Goal: Task Accomplishment & Management: Use online tool/utility

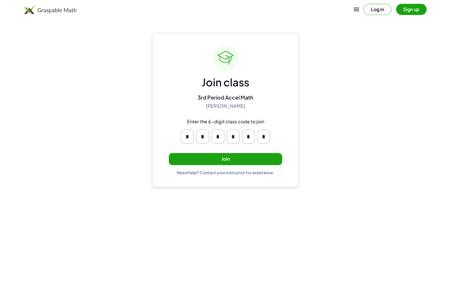
click at [229, 163] on button "Join" at bounding box center [225, 159] width 113 height 12
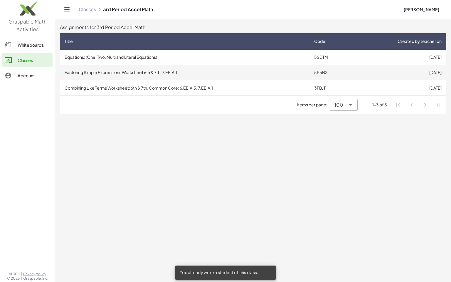
click at [168, 74] on td "Factoring Simple Expressions Worksheet 6th & 7th; 7.EE.A.1" at bounding box center [184, 72] width 249 height 15
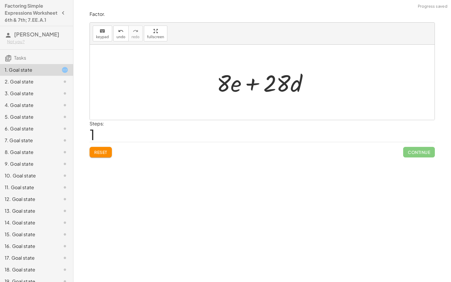
click at [101, 157] on button "Reset" at bounding box center [101, 152] width 22 height 11
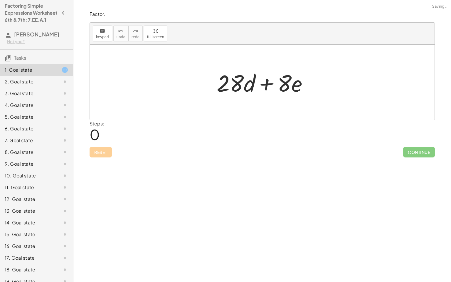
click at [94, 153] on div "Reset Continue" at bounding box center [262, 150] width 345 height 16
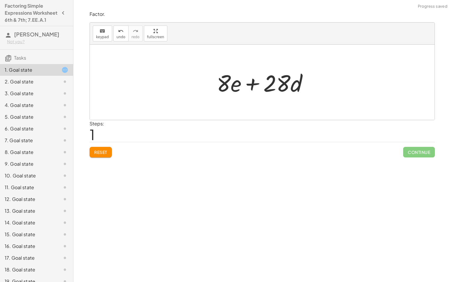
click at [102, 150] on span "Reset" at bounding box center [100, 151] width 13 height 5
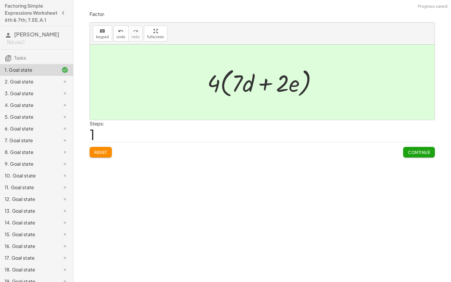
click at [414, 153] on span "Continue" at bounding box center [419, 151] width 22 height 5
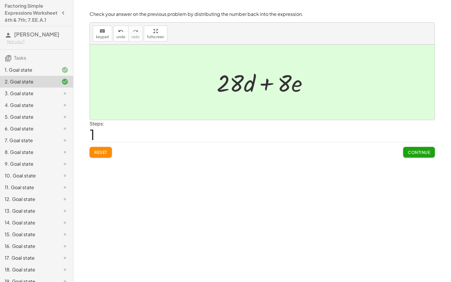
click at [418, 156] on button "Continue" at bounding box center [419, 152] width 32 height 11
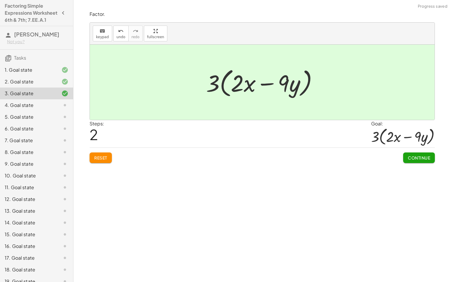
click at [407, 160] on button "Continue" at bounding box center [419, 157] width 32 height 11
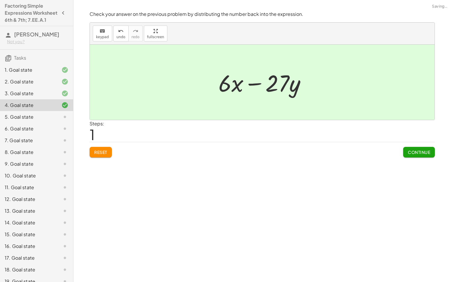
click at [404, 152] on button "Continue" at bounding box center [419, 152] width 32 height 11
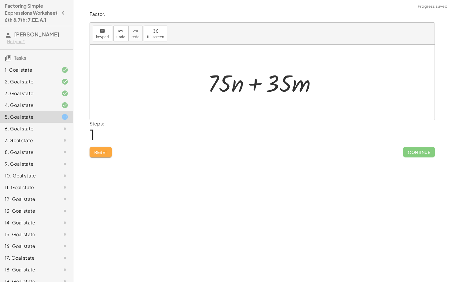
click at [107, 154] on span "Reset" at bounding box center [100, 151] width 13 height 5
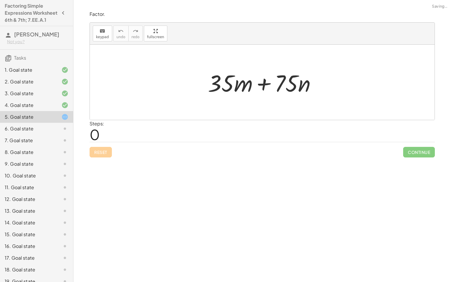
click at [102, 155] on div "Reset Continue" at bounding box center [262, 150] width 345 height 16
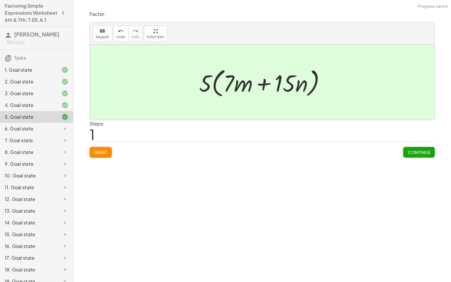
click at [413, 152] on span "Continue" at bounding box center [419, 151] width 22 height 5
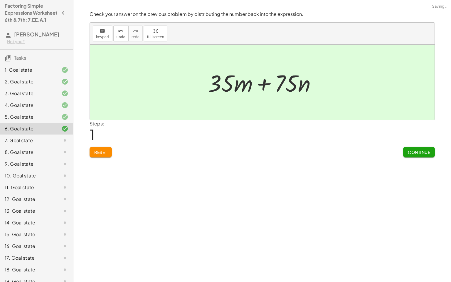
click at [421, 152] on span "Continue" at bounding box center [419, 151] width 22 height 5
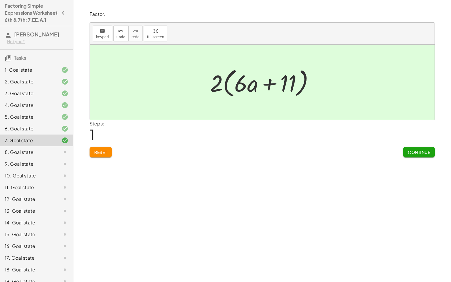
click at [418, 153] on span "Continue" at bounding box center [419, 151] width 22 height 5
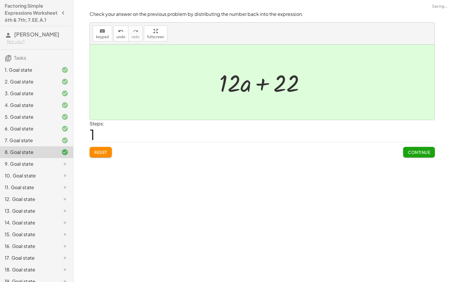
click at [423, 152] on span "Continue" at bounding box center [419, 151] width 22 height 5
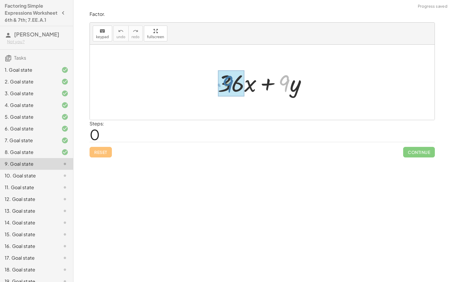
drag, startPoint x: 282, startPoint y: 81, endPoint x: 226, endPoint y: 81, distance: 56.3
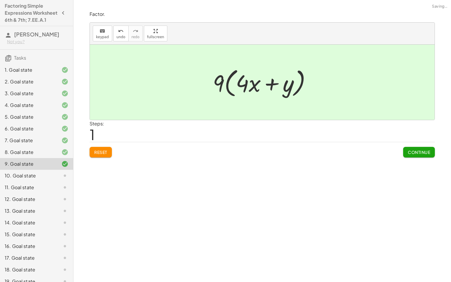
click at [415, 151] on span "Continue" at bounding box center [419, 151] width 22 height 5
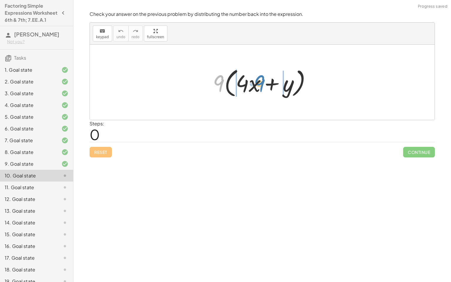
drag, startPoint x: 222, startPoint y: 84, endPoint x: 256, endPoint y: 84, distance: 34.3
click at [256, 84] on div at bounding box center [264, 82] width 109 height 34
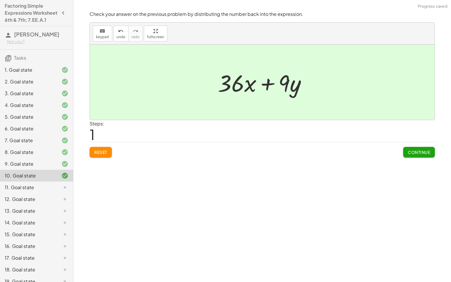
click at [413, 151] on span "Continue" at bounding box center [419, 151] width 22 height 5
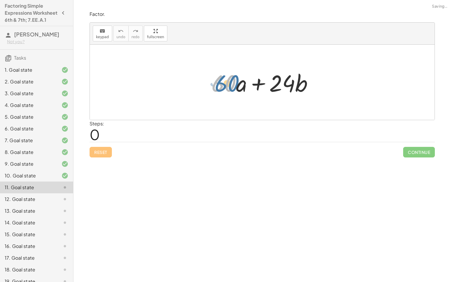
drag, startPoint x: 215, startPoint y: 83, endPoint x: 219, endPoint y: 83, distance: 3.5
click at [219, 83] on div at bounding box center [264, 82] width 112 height 30
drag, startPoint x: 279, startPoint y: 84, endPoint x: 230, endPoint y: 80, distance: 48.8
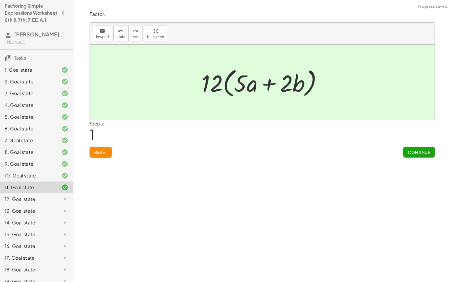
click at [415, 151] on span "Continue" at bounding box center [419, 151] width 22 height 5
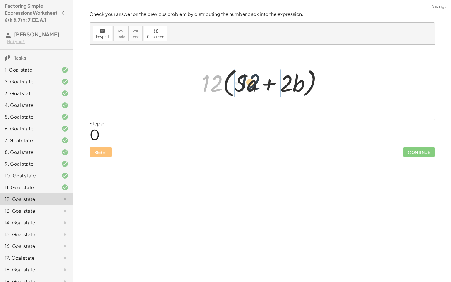
drag, startPoint x: 209, startPoint y: 85, endPoint x: 248, endPoint y: 84, distance: 38.8
click at [248, 84] on div at bounding box center [264, 82] width 131 height 34
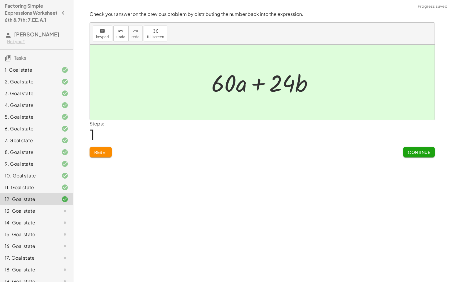
click at [417, 154] on button "Continue" at bounding box center [419, 152] width 32 height 11
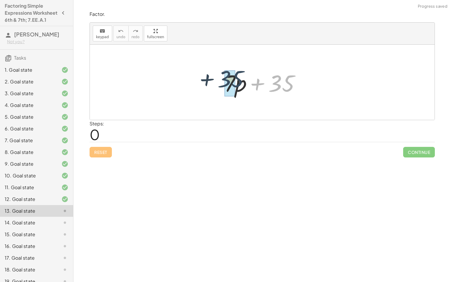
drag, startPoint x: 281, startPoint y: 87, endPoint x: 230, endPoint y: 82, distance: 51.0
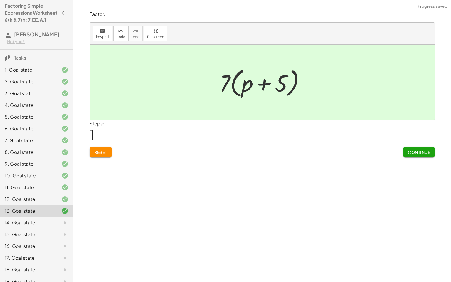
click at [417, 153] on span "Continue" at bounding box center [419, 151] width 22 height 5
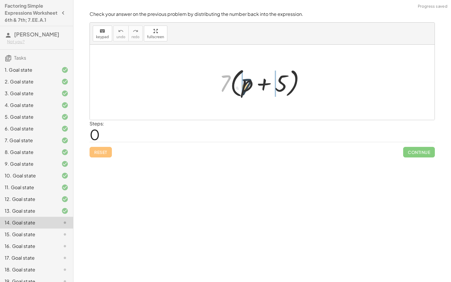
drag, startPoint x: 225, startPoint y: 82, endPoint x: 247, endPoint y: 85, distance: 22.2
click at [247, 85] on div at bounding box center [264, 82] width 96 height 34
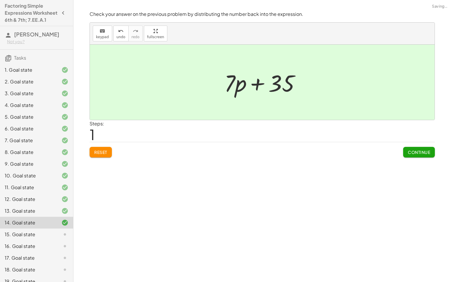
click at [416, 150] on span "Continue" at bounding box center [419, 151] width 22 height 5
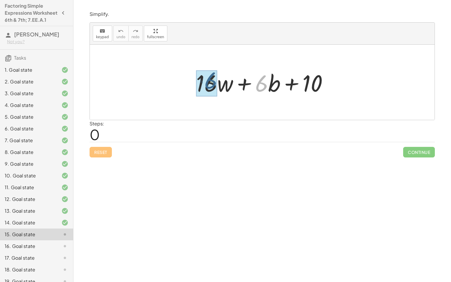
drag, startPoint x: 261, startPoint y: 85, endPoint x: 210, endPoint y: 82, distance: 51.1
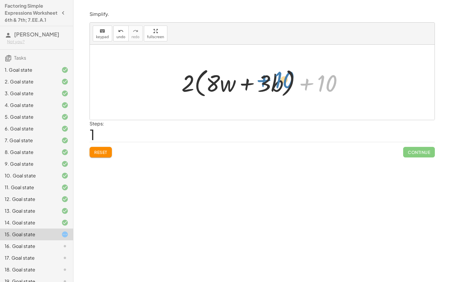
drag, startPoint x: 334, startPoint y: 85, endPoint x: 291, endPoint y: 81, distance: 43.0
click at [291, 81] on div at bounding box center [264, 82] width 172 height 34
drag, startPoint x: 325, startPoint y: 86, endPoint x: 284, endPoint y: 86, distance: 41.7
click at [284, 86] on div at bounding box center [264, 82] width 172 height 34
click at [114, 151] on div "Reset Continue" at bounding box center [262, 150] width 345 height 16
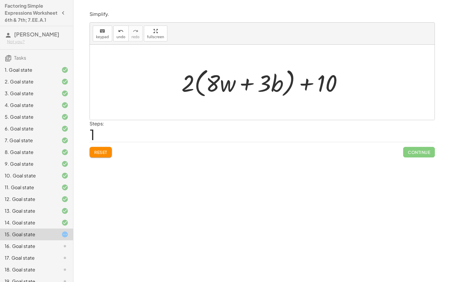
click at [102, 150] on span "Reset" at bounding box center [100, 151] width 13 height 5
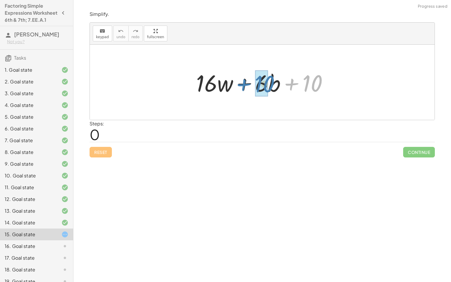
drag, startPoint x: 316, startPoint y: 83, endPoint x: 269, endPoint y: 83, distance: 47.8
click at [269, 83] on div at bounding box center [264, 82] width 142 height 30
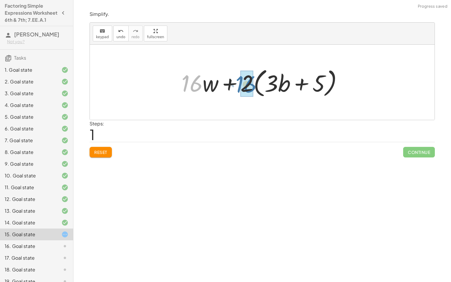
drag, startPoint x: 185, startPoint y: 85, endPoint x: 239, endPoint y: 85, distance: 54.3
click at [239, 85] on div at bounding box center [263, 82] width 171 height 34
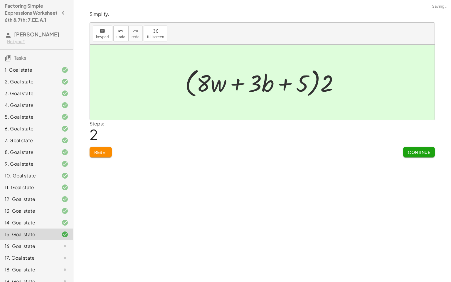
click at [407, 151] on button "Continue" at bounding box center [419, 152] width 32 height 11
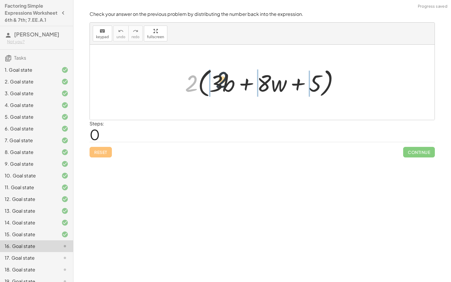
drag, startPoint x: 191, startPoint y: 87, endPoint x: 222, endPoint y: 83, distance: 31.3
click at [222, 83] on div at bounding box center [264, 82] width 164 height 34
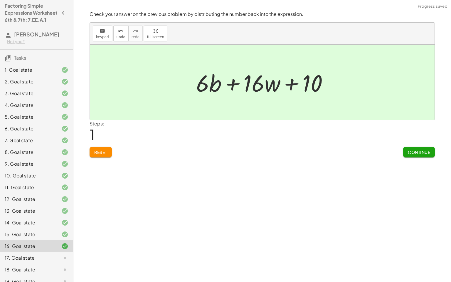
click at [414, 154] on span "Continue" at bounding box center [419, 151] width 22 height 5
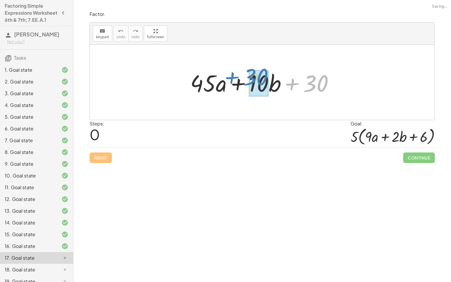
drag, startPoint x: 327, startPoint y: 90, endPoint x: 268, endPoint y: 84, distance: 59.9
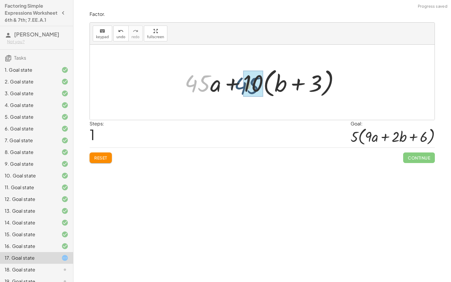
drag, startPoint x: 194, startPoint y: 80, endPoint x: 244, endPoint y: 83, distance: 49.9
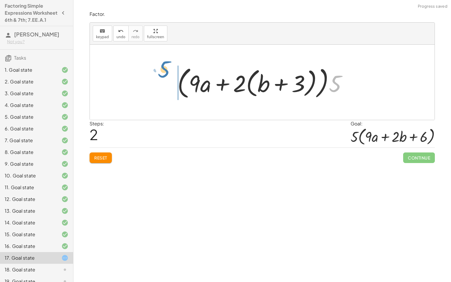
drag, startPoint x: 337, startPoint y: 86, endPoint x: 161, endPoint y: 74, distance: 176.5
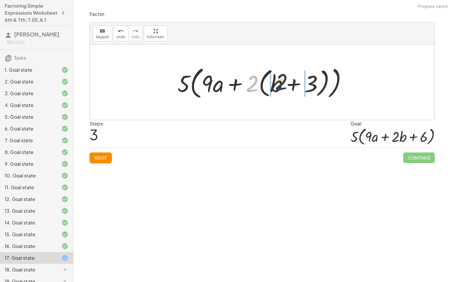
drag, startPoint x: 252, startPoint y: 84, endPoint x: 281, endPoint y: 82, distance: 29.4
click at [281, 82] on div at bounding box center [264, 82] width 180 height 37
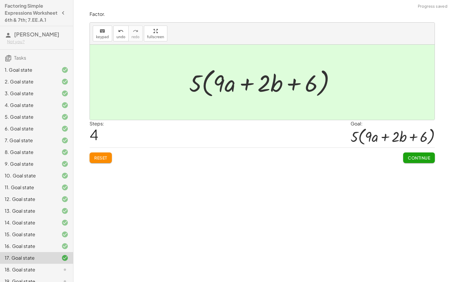
click at [413, 153] on button "Continue" at bounding box center [419, 157] width 32 height 11
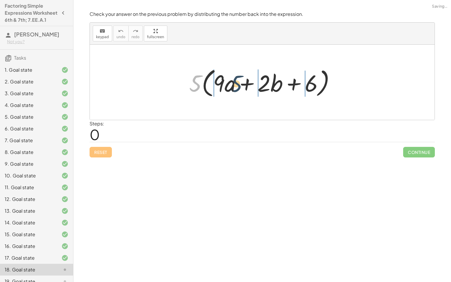
drag, startPoint x: 193, startPoint y: 86, endPoint x: 235, endPoint y: 86, distance: 42.0
click at [235, 86] on div at bounding box center [264, 82] width 156 height 34
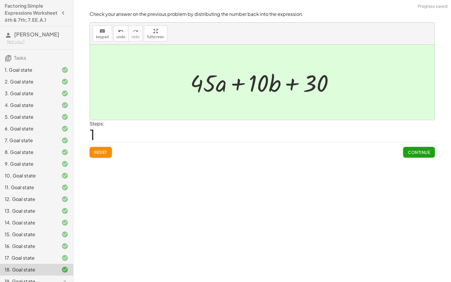
click at [413, 152] on span "Continue" at bounding box center [419, 151] width 22 height 5
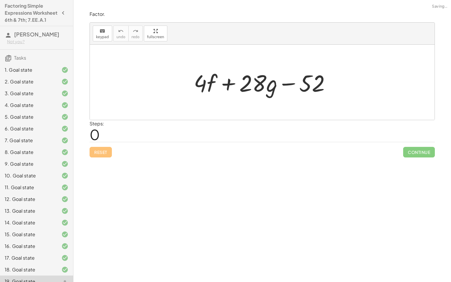
scroll to position [49, 0]
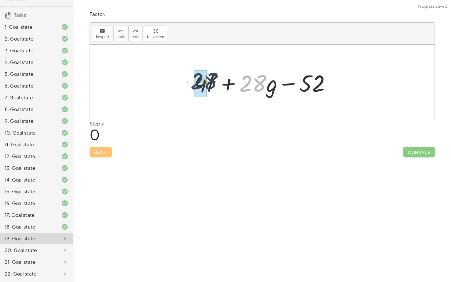
drag, startPoint x: 249, startPoint y: 86, endPoint x: 198, endPoint y: 84, distance: 51.1
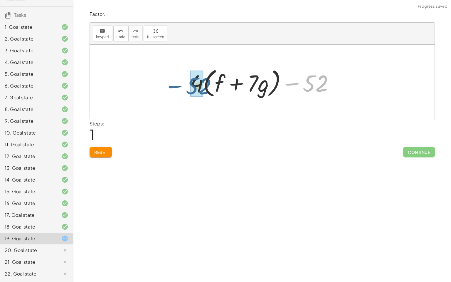
drag, startPoint x: 324, startPoint y: 82, endPoint x: 204, endPoint y: 85, distance: 120.0
click at [204, 85] on div at bounding box center [264, 82] width 154 height 34
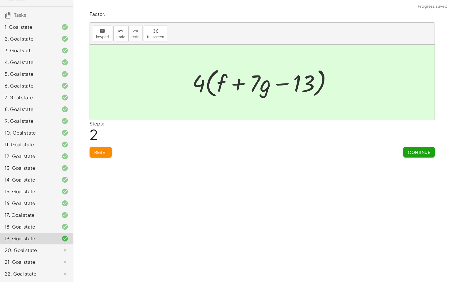
click at [408, 151] on span "Continue" at bounding box center [419, 151] width 22 height 5
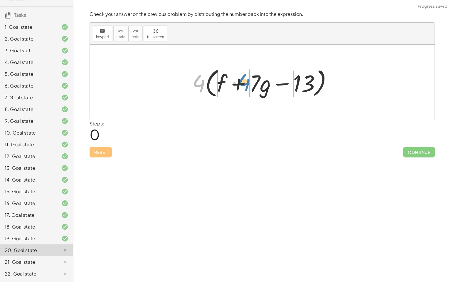
drag, startPoint x: 202, startPoint y: 87, endPoint x: 243, endPoint y: 85, distance: 40.8
click at [243, 85] on div at bounding box center [264, 82] width 150 height 34
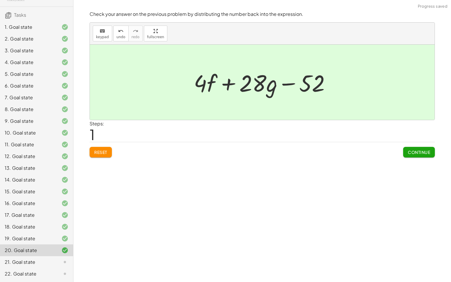
click at [415, 152] on span "Continue" at bounding box center [419, 151] width 22 height 5
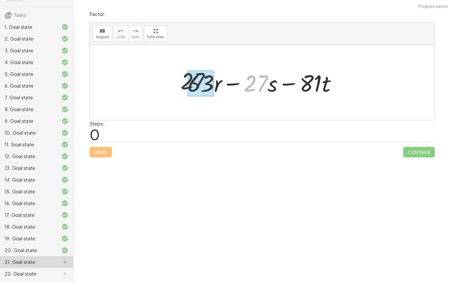
drag, startPoint x: 254, startPoint y: 88, endPoint x: 188, endPoint y: 85, distance: 66.1
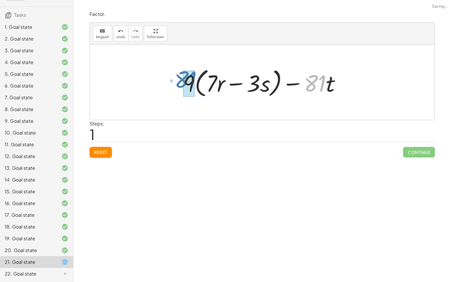
drag, startPoint x: 321, startPoint y: 84, endPoint x: 192, endPoint y: 80, distance: 128.9
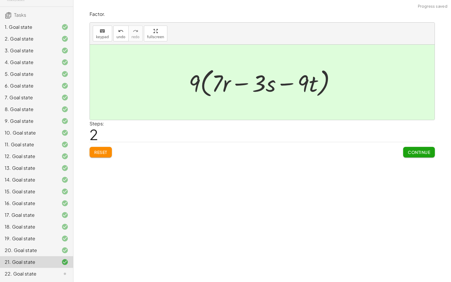
click at [425, 153] on span "Continue" at bounding box center [419, 151] width 22 height 5
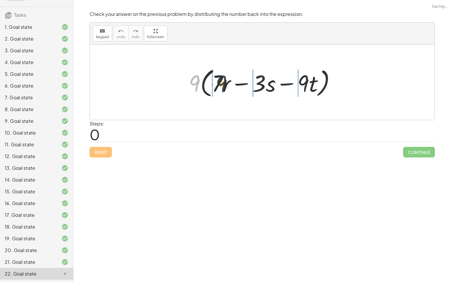
drag, startPoint x: 191, startPoint y: 84, endPoint x: 221, endPoint y: 85, distance: 30.2
click at [221, 85] on div at bounding box center [264, 82] width 157 height 34
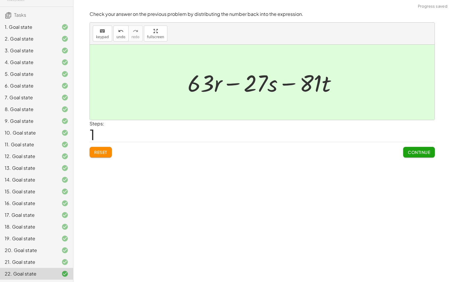
click at [419, 152] on span "Continue" at bounding box center [419, 151] width 22 height 5
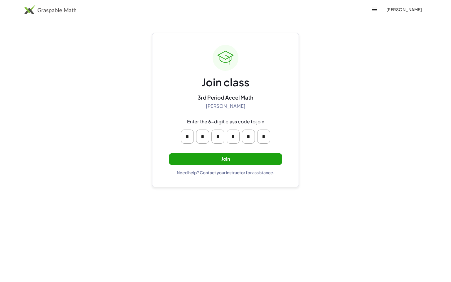
click at [206, 158] on button "Join" at bounding box center [225, 159] width 113 height 12
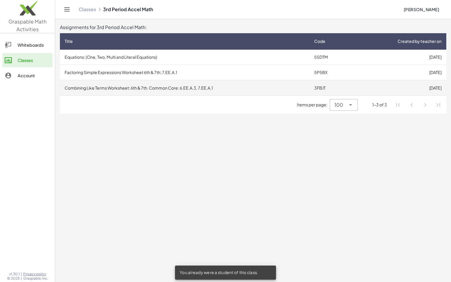
click at [131, 87] on td "Combining Like Terms Worksheet: 6th & 7th. Common Core: 6.EE.A.3, 7.EE.A.1" at bounding box center [184, 87] width 249 height 15
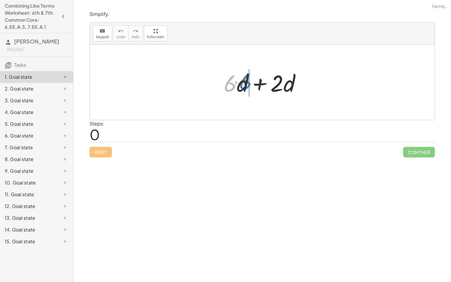
drag, startPoint x: 224, startPoint y: 89, endPoint x: 239, endPoint y: 87, distance: 15.1
click at [239, 87] on div at bounding box center [264, 82] width 87 height 30
drag, startPoint x: 239, startPoint y: 86, endPoint x: 217, endPoint y: 87, distance: 22.9
click at [99, 152] on span "Reset" at bounding box center [100, 151] width 13 height 5
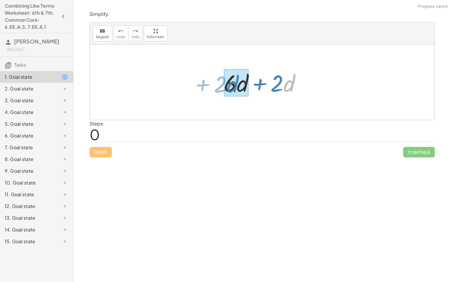
drag, startPoint x: 285, startPoint y: 82, endPoint x: 232, endPoint y: 83, distance: 53.4
click at [232, 83] on div at bounding box center [264, 82] width 87 height 30
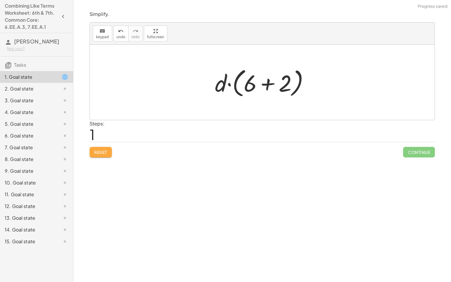
click at [94, 154] on button "Reset" at bounding box center [101, 152] width 22 height 11
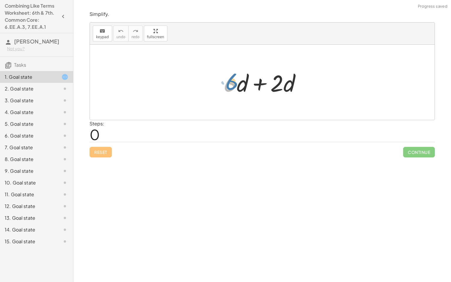
click at [229, 84] on div at bounding box center [264, 82] width 87 height 30
drag, startPoint x: 242, startPoint y: 83, endPoint x: 237, endPoint y: 84, distance: 5.0
click at [237, 84] on div at bounding box center [264, 82] width 87 height 30
click at [260, 83] on div at bounding box center [264, 82] width 87 height 30
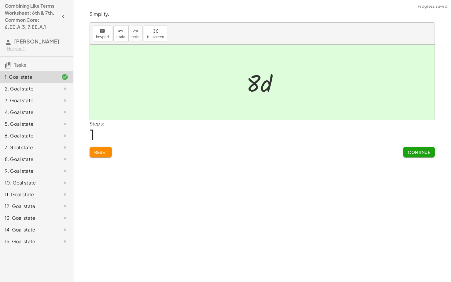
click at [416, 149] on span "Continue" at bounding box center [419, 151] width 22 height 5
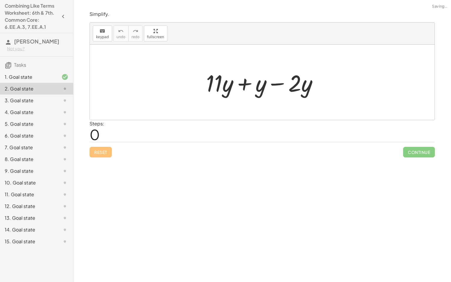
click at [244, 85] on div at bounding box center [264, 82] width 122 height 30
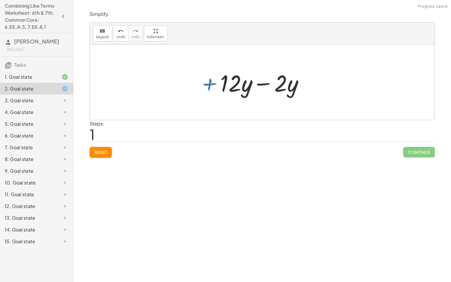
click at [262, 85] on div at bounding box center [264, 82] width 94 height 30
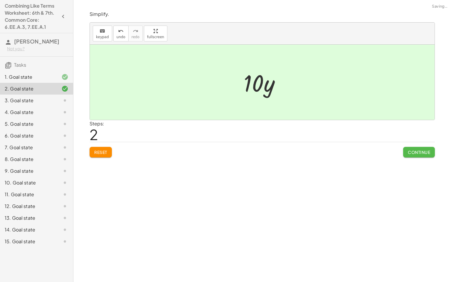
click at [427, 156] on button "Continue" at bounding box center [419, 152] width 32 height 11
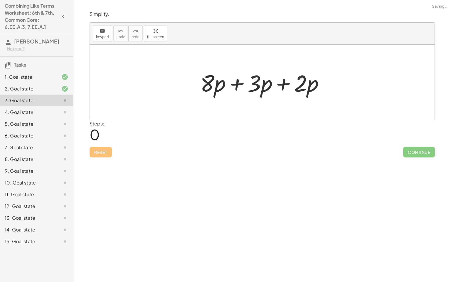
click at [237, 85] on div at bounding box center [264, 82] width 134 height 30
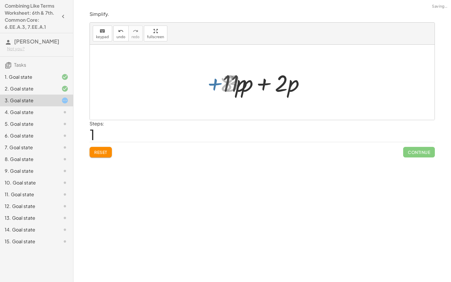
click at [268, 86] on div at bounding box center [265, 82] width 90 height 30
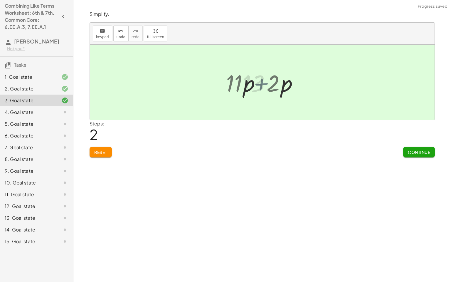
click at [262, 84] on div at bounding box center [264, 82] width 49 height 30
click at [415, 153] on span "Continue" at bounding box center [419, 151] width 22 height 5
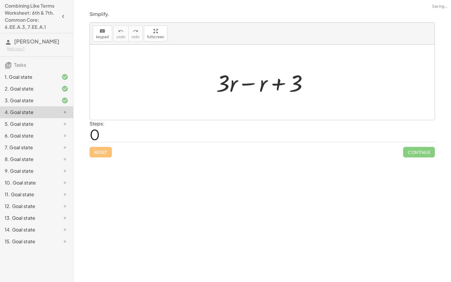
click at [250, 87] on div at bounding box center [264, 82] width 102 height 30
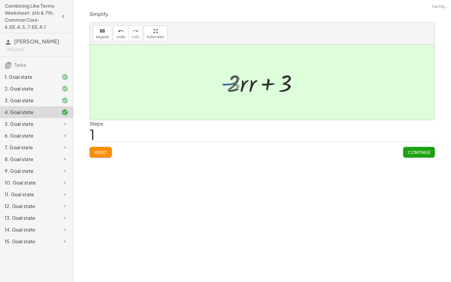
click at [250, 83] on div at bounding box center [264, 82] width 72 height 30
click at [415, 156] on button "Continue" at bounding box center [419, 152] width 32 height 11
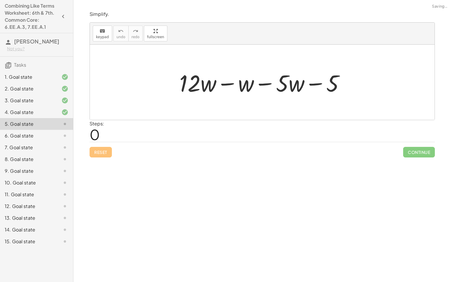
click at [222, 85] on div at bounding box center [263, 82] width 175 height 30
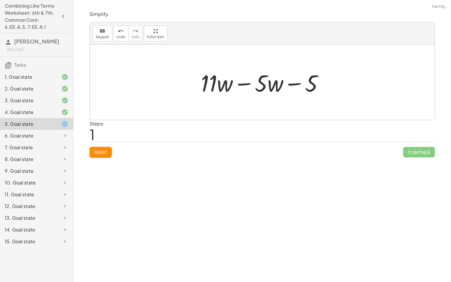
click at [240, 84] on div at bounding box center [264, 82] width 133 height 30
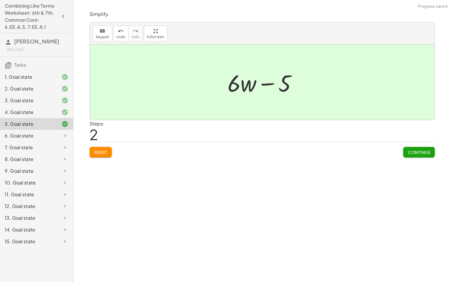
click at [427, 151] on span "Continue" at bounding box center [419, 151] width 22 height 5
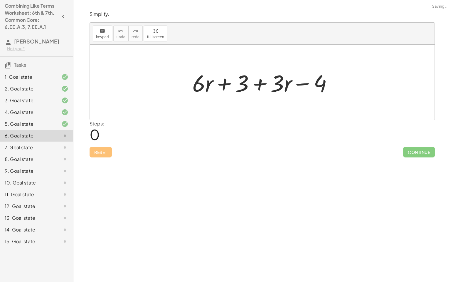
click at [229, 84] on div at bounding box center [264, 82] width 150 height 30
click at [265, 86] on div at bounding box center [264, 82] width 150 height 30
drag, startPoint x: 281, startPoint y: 85, endPoint x: 175, endPoint y: 87, distance: 106.0
click at [223, 83] on div at bounding box center [264, 82] width 150 height 30
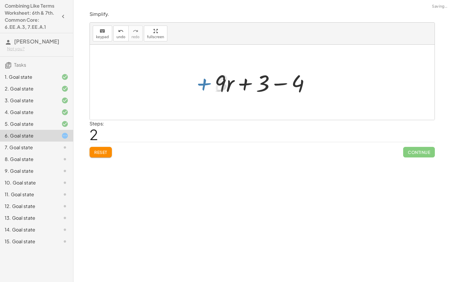
click at [273, 86] on div at bounding box center [265, 82] width 106 height 30
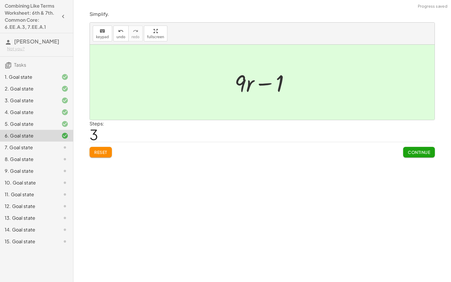
click at [402, 151] on div "Reset Continue" at bounding box center [262, 150] width 345 height 16
click at [410, 150] on span "Continue" at bounding box center [419, 151] width 22 height 5
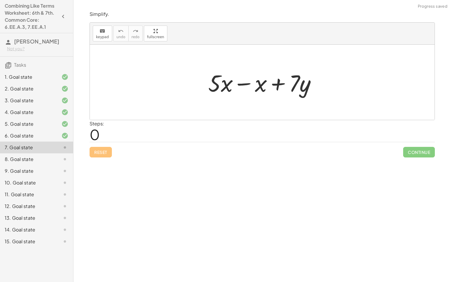
click at [243, 83] on div at bounding box center [264, 82] width 119 height 30
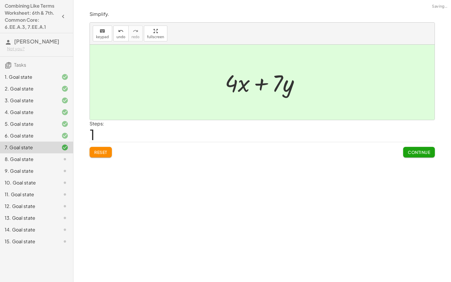
click at [425, 150] on span "Continue" at bounding box center [419, 151] width 22 height 5
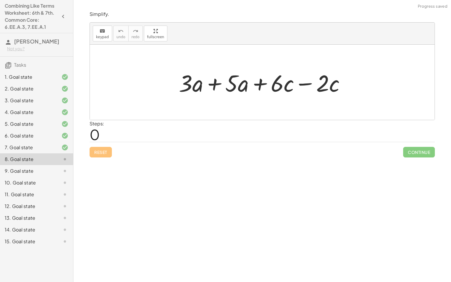
click at [213, 84] on div at bounding box center [264, 82] width 177 height 30
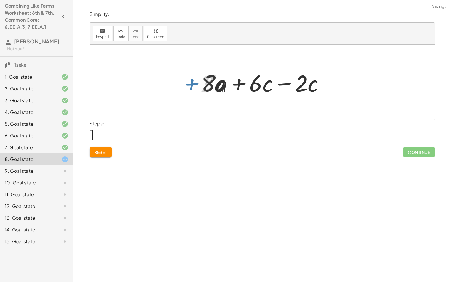
click at [296, 85] on div at bounding box center [264, 82] width 132 height 30
click at [287, 85] on div at bounding box center [264, 82] width 132 height 30
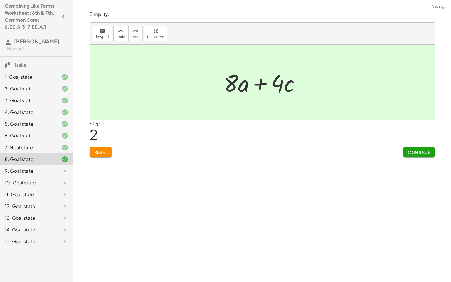
click at [418, 156] on button "Continue" at bounding box center [419, 152] width 32 height 11
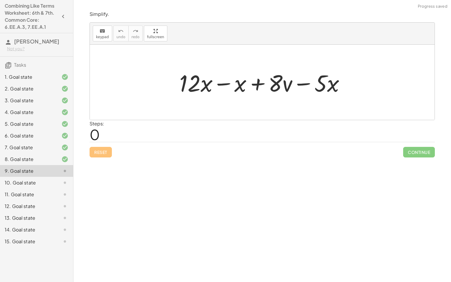
click at [219, 84] on div at bounding box center [264, 82] width 176 height 30
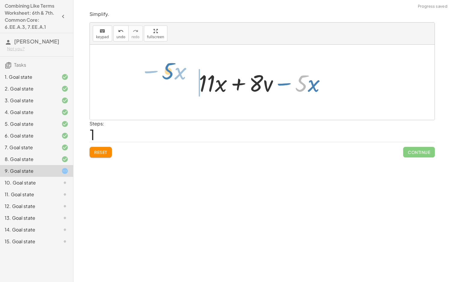
drag, startPoint x: 307, startPoint y: 86, endPoint x: 173, endPoint y: 74, distance: 134.6
click at [173, 74] on div "+ · 12 · x − x + · 8 · v − · 5 · x · 5 − · x + · x + · 8 · v − · 5 · x · 11" at bounding box center [262, 82] width 345 height 75
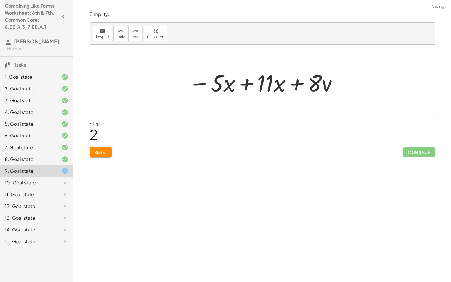
click at [240, 85] on div at bounding box center [263, 82] width 155 height 30
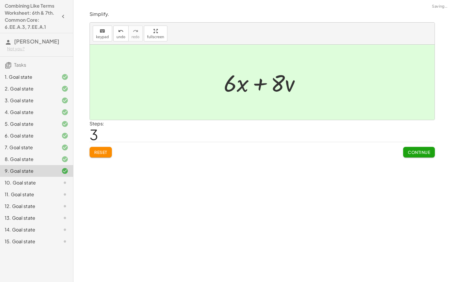
click at [417, 153] on span "Continue" at bounding box center [419, 151] width 22 height 5
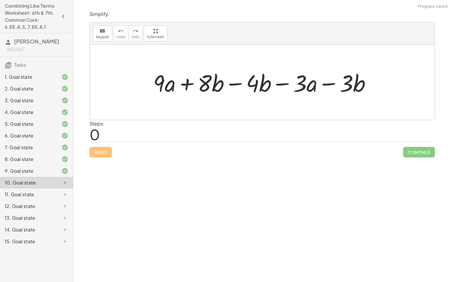
click at [231, 84] on div at bounding box center [264, 82] width 228 height 30
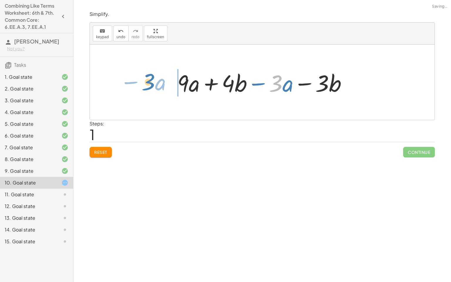
drag, startPoint x: 280, startPoint y: 86, endPoint x: 152, endPoint y: 84, distance: 127.4
click at [152, 84] on div "+ · 9 · a + · 8 · b − · 4 · b − · 3 · a − · 3 · b · 3 − · a + · 9 · a + · b − ·…" at bounding box center [262, 82] width 345 height 75
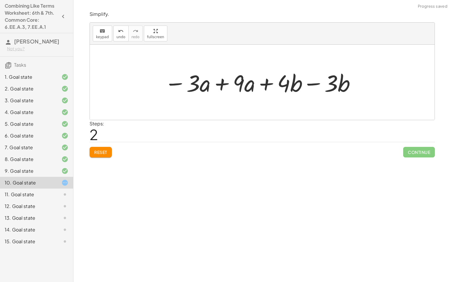
click at [220, 84] on div at bounding box center [260, 82] width 198 height 30
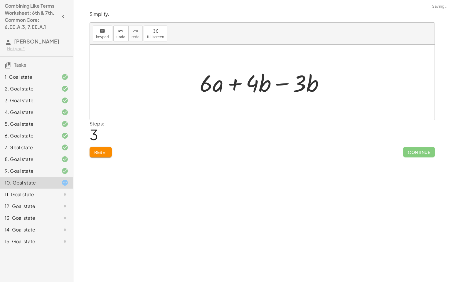
click at [282, 82] on div at bounding box center [264, 82] width 135 height 30
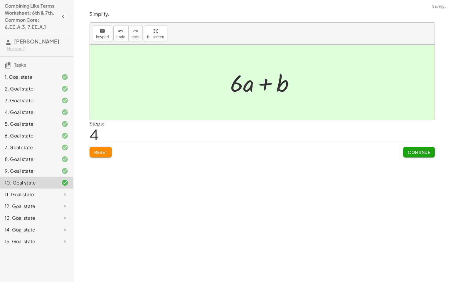
click at [417, 151] on span "Continue" at bounding box center [419, 151] width 22 height 5
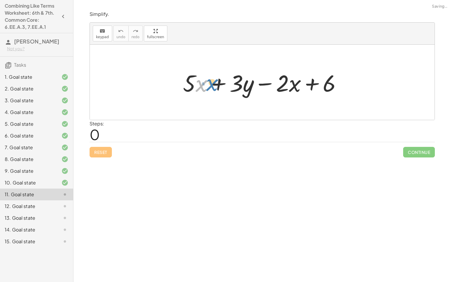
drag, startPoint x: 196, startPoint y: 85, endPoint x: 200, endPoint y: 84, distance: 3.6
click at [200, 84] on div at bounding box center [264, 82] width 169 height 30
click at [237, 85] on div at bounding box center [264, 82] width 169 height 30
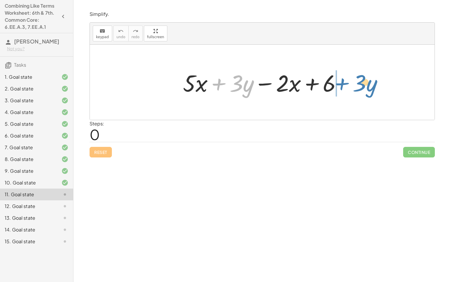
drag, startPoint x: 220, startPoint y: 85, endPoint x: 344, endPoint y: 85, distance: 123.8
click at [344, 85] on div at bounding box center [264, 82] width 169 height 30
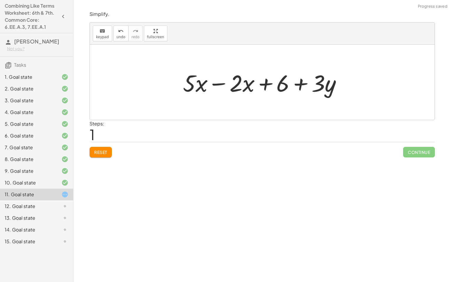
click at [222, 84] on div at bounding box center [264, 82] width 169 height 30
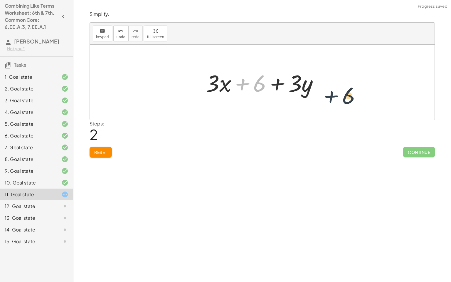
drag, startPoint x: 241, startPoint y: 84, endPoint x: 341, endPoint y: 87, distance: 100.1
click at [341, 87] on div "+ · 5 · x + · 3 · y − · 2 · x + 6 + · 5 · x − · 2 · x + 6 + · 3 · y + 6 + · x +…" at bounding box center [262, 82] width 345 height 75
drag, startPoint x: 245, startPoint y: 84, endPoint x: 324, endPoint y: 85, distance: 79.2
click at [324, 85] on div at bounding box center [264, 82] width 123 height 30
click at [240, 84] on div at bounding box center [264, 82] width 123 height 30
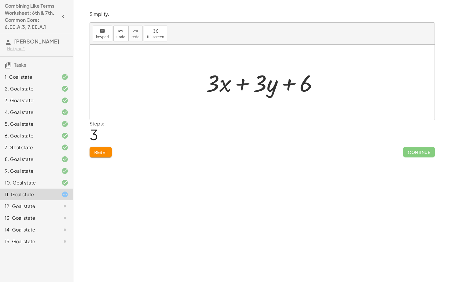
click at [95, 155] on button "Reset" at bounding box center [101, 152] width 22 height 11
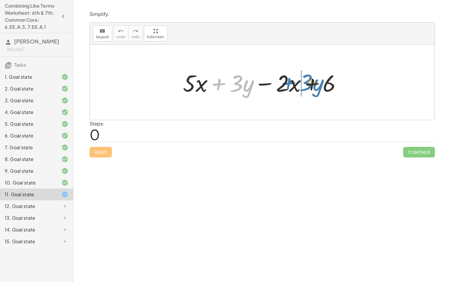
drag, startPoint x: 217, startPoint y: 83, endPoint x: 288, endPoint y: 82, distance: 70.1
click at [288, 82] on div at bounding box center [264, 82] width 169 height 30
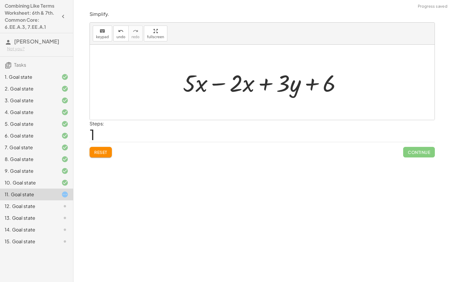
click at [219, 85] on div at bounding box center [264, 82] width 169 height 30
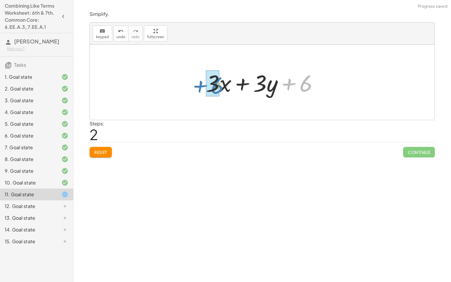
drag, startPoint x: 288, startPoint y: 84, endPoint x: 200, endPoint y: 86, distance: 88.6
click at [200, 86] on div "+ · 5 · x + · 3 · y − · 2 · x + 6 + · 5 · x − · 2 · x + · 3 · y + 6 + 6 + · x +…" at bounding box center [262, 82] width 130 height 33
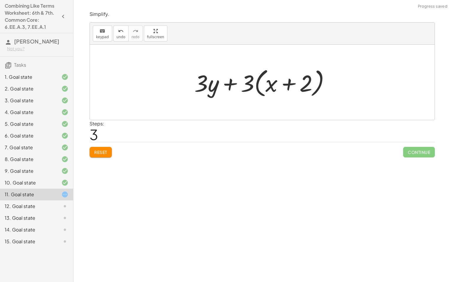
click at [0, 0] on div "Simplify. keyboard keypad undo undo redo redo fullscreen + · 5 · x + · 3 · y − …" at bounding box center [0, 0] width 0 height 0
click at [96, 150] on span "Reset" at bounding box center [100, 151] width 13 height 5
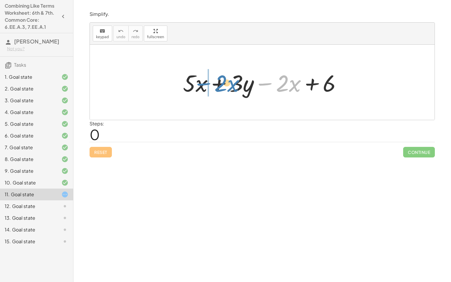
drag, startPoint x: 266, startPoint y: 85, endPoint x: 204, endPoint y: 85, distance: 61.6
click at [204, 85] on div at bounding box center [264, 82] width 169 height 30
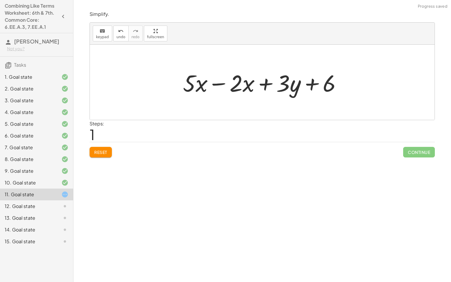
click at [218, 85] on div at bounding box center [264, 82] width 169 height 30
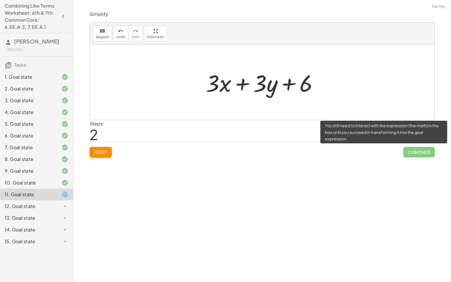
click at [411, 151] on span "Continue" at bounding box center [419, 152] width 32 height 11
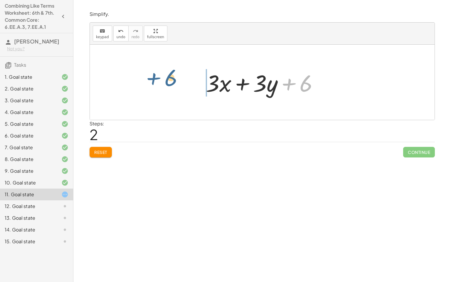
drag, startPoint x: 290, startPoint y: 82, endPoint x: 156, endPoint y: 77, distance: 133.6
click at [156, 77] on div "+ · 5 · x + · 3 · y − · 2 · x + 6 + · 5 · x − · 2 · x + · 3 · y + 6 + 6 + · x +…" at bounding box center [262, 82] width 345 height 75
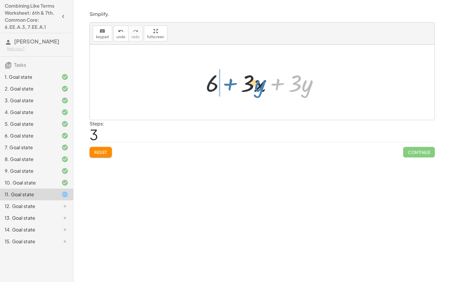
drag, startPoint x: 278, startPoint y: 86, endPoint x: 231, endPoint y: 86, distance: 47.0
click at [231, 86] on div at bounding box center [264, 82] width 123 height 30
click at [340, 105] on div at bounding box center [262, 82] width 345 height 75
drag, startPoint x: 215, startPoint y: 85, endPoint x: 252, endPoint y: 84, distance: 37.3
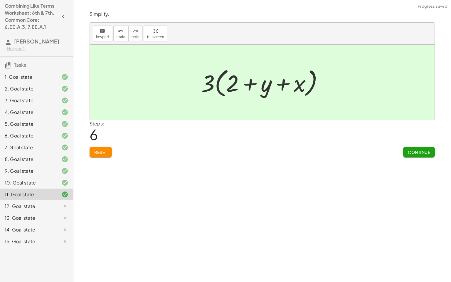
click at [412, 148] on button "Continue" at bounding box center [419, 152] width 32 height 11
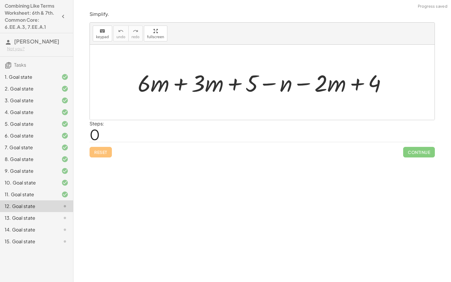
click at [180, 82] on div at bounding box center [264, 82] width 259 height 30
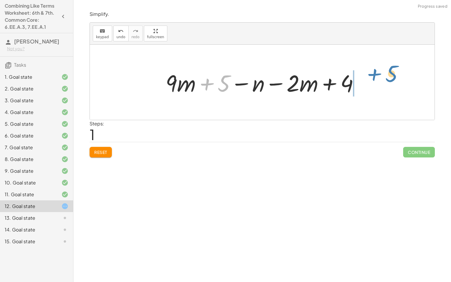
drag, startPoint x: 222, startPoint y: 81, endPoint x: 391, endPoint y: 73, distance: 168.3
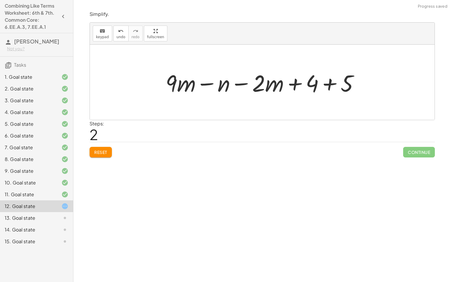
click at [333, 82] on div at bounding box center [265, 82] width 204 height 30
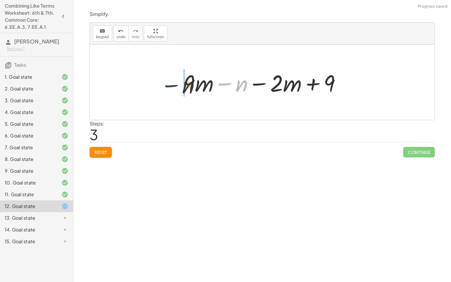
drag, startPoint x: 228, startPoint y: 85, endPoint x: 166, endPoint y: 87, distance: 62.2
click at [166, 87] on div "+ · 6 · m + · 3 · m + 5 − n − · 2 · m + 4 + · 9 · m + 5 − n − · 2 · m + 4 + · 9…" at bounding box center [262, 82] width 345 height 75
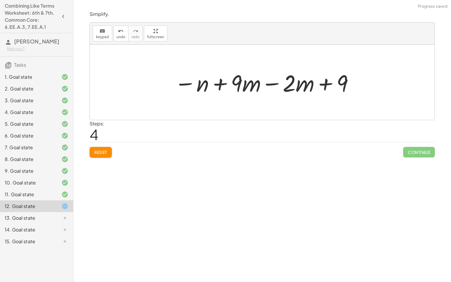
click at [271, 83] on div at bounding box center [263, 82] width 185 height 30
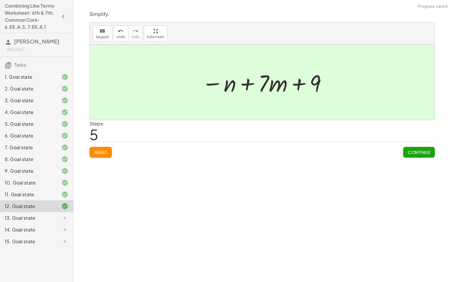
click at [420, 152] on span "Continue" at bounding box center [419, 151] width 22 height 5
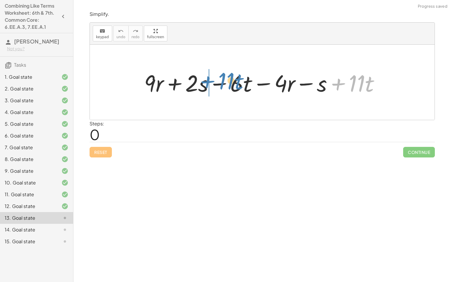
drag, startPoint x: 337, startPoint y: 84, endPoint x: 207, endPoint y: 82, distance: 130.6
click at [207, 82] on div at bounding box center [264, 82] width 246 height 30
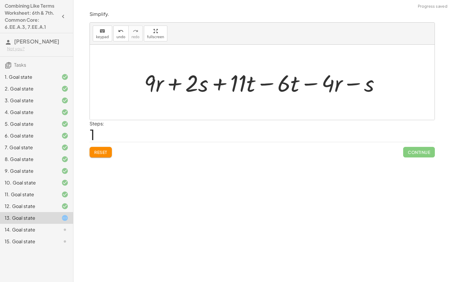
click at [269, 85] on div at bounding box center [264, 82] width 246 height 30
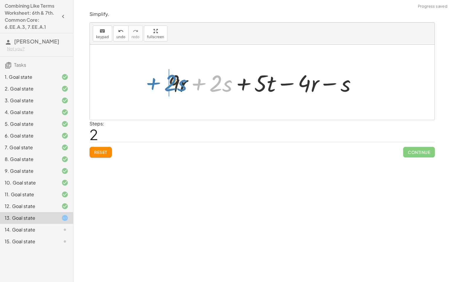
drag, startPoint x: 197, startPoint y: 82, endPoint x: 146, endPoint y: 81, distance: 51.7
click at [146, 81] on div "+ · 9 · r + · 2 · s − · 6 · t − · 4 · r − s + · 11 · t + · 9 · r + · 2 · s + · …" at bounding box center [262, 82] width 345 height 75
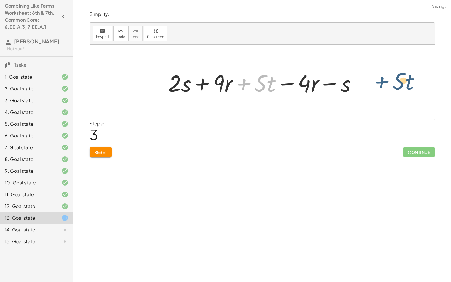
drag, startPoint x: 243, startPoint y: 83, endPoint x: 382, endPoint y: 82, distance: 138.8
click at [382, 82] on div "+ · 9 · r + · 2 · s − · 6 · t − · 4 · r − s + · 11 · t + · 9 · r + · 2 · s + · …" at bounding box center [262, 82] width 345 height 75
drag, startPoint x: 251, startPoint y: 88, endPoint x: 143, endPoint y: 74, distance: 108.6
click at [143, 74] on div "+ · 9 · r + · 2 · s − · 6 · t − · 4 · r − s + · 11 · t + · 9 · r + · 2 · s + · …" at bounding box center [262, 82] width 345 height 75
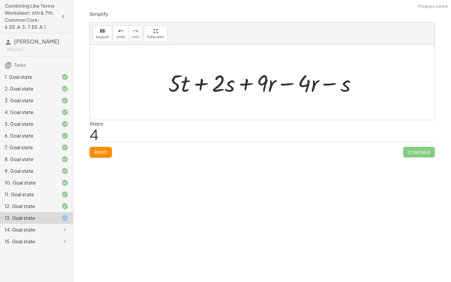
click at [286, 84] on div at bounding box center [264, 82] width 198 height 30
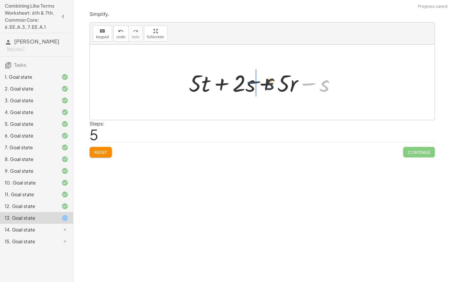
drag, startPoint x: 308, startPoint y: 84, endPoint x: 253, endPoint y: 82, distance: 54.3
click at [253, 82] on div at bounding box center [264, 82] width 157 height 30
click at [264, 85] on div at bounding box center [264, 82] width 157 height 30
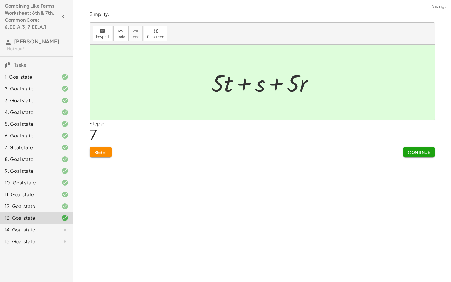
click at [412, 151] on span "Continue" at bounding box center [419, 151] width 22 height 5
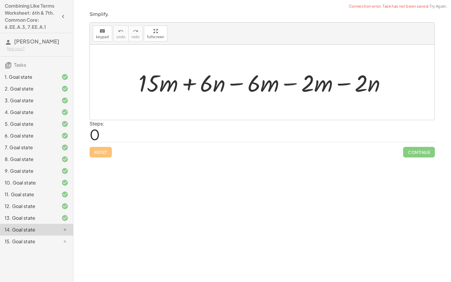
click at [292, 84] on div at bounding box center [264, 82] width 257 height 30
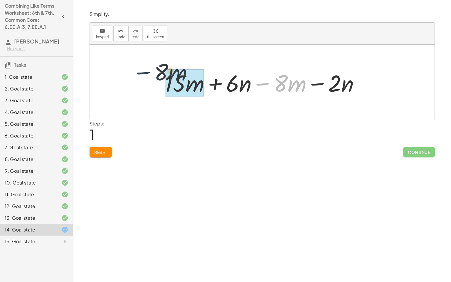
drag, startPoint x: 258, startPoint y: 80, endPoint x: 138, endPoint y: 69, distance: 121.1
click at [138, 69] on div "+ · 15 · m + · 6 · n − · 6 · m − · 2 · m − · 2 · n − · 8 · m + · 15 · m + · 6 ·…" at bounding box center [262, 82] width 345 height 75
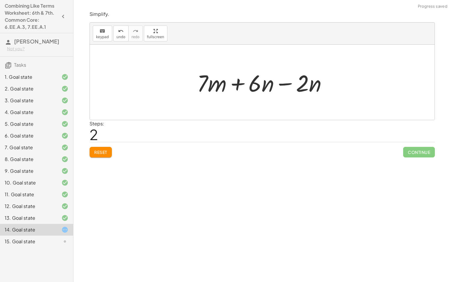
click at [239, 83] on div at bounding box center [264, 82] width 141 height 30
click at [283, 84] on div at bounding box center [264, 82] width 141 height 30
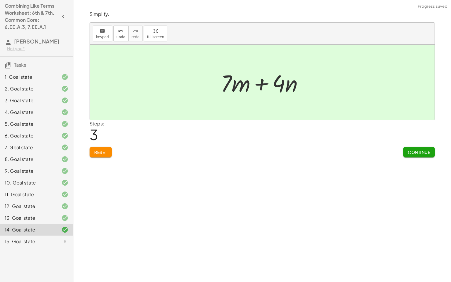
click at [425, 151] on span "Continue" at bounding box center [419, 151] width 22 height 5
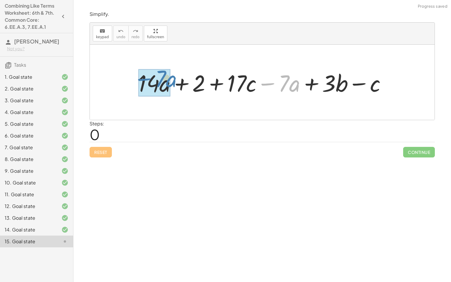
drag, startPoint x: 269, startPoint y: 85, endPoint x: 143, endPoint y: 80, distance: 126.3
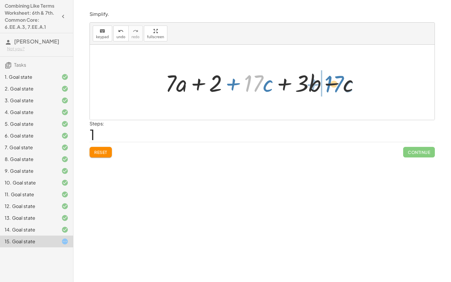
drag, startPoint x: 251, startPoint y: 83, endPoint x: 332, endPoint y: 84, distance: 80.1
click at [332, 84] on div at bounding box center [264, 82] width 204 height 30
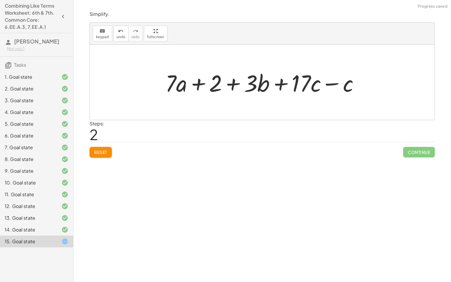
click at [332, 84] on div at bounding box center [264, 82] width 204 height 30
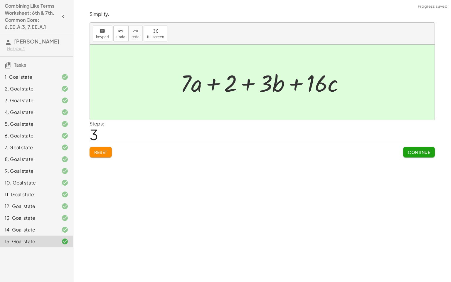
click at [419, 156] on button "Continue" at bounding box center [419, 152] width 32 height 11
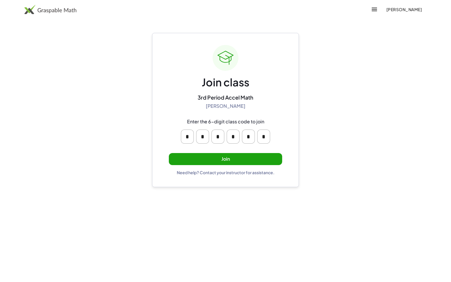
click at [232, 158] on button "Join" at bounding box center [225, 159] width 113 height 12
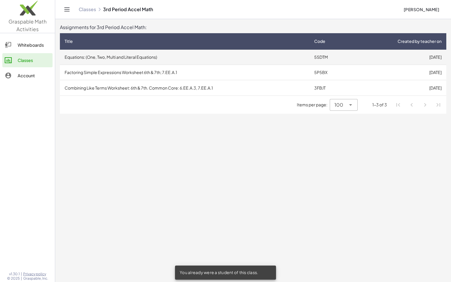
click at [180, 56] on td "Equations: (One, Two, Multi and Literal Equations)" at bounding box center [184, 57] width 249 height 15
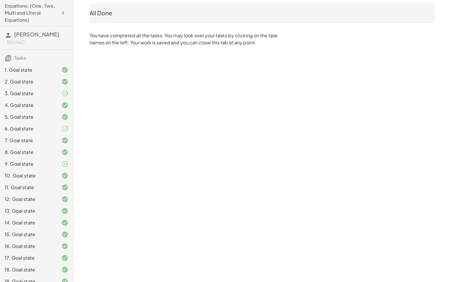
click at [32, 131] on div "6. Goal state" at bounding box center [28, 128] width 47 height 7
